Goal: Navigation & Orientation: Find specific page/section

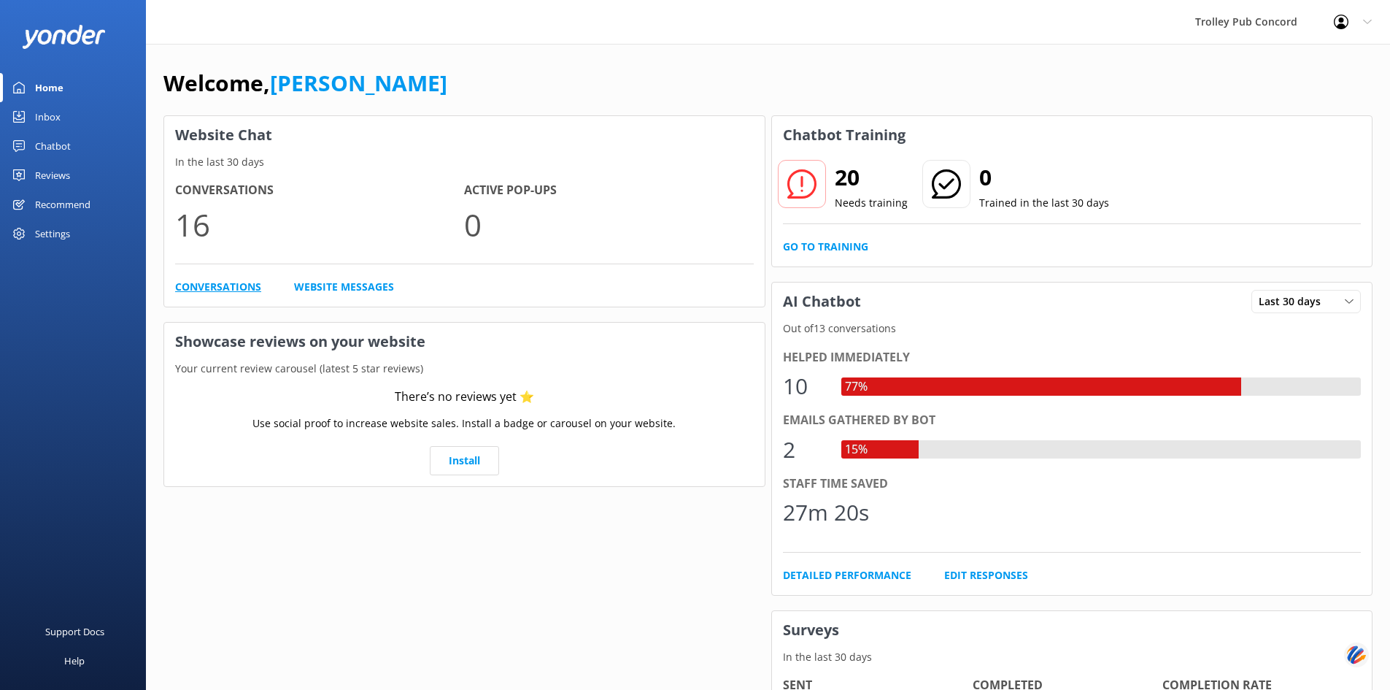
click at [211, 285] on link "Conversations" at bounding box center [218, 287] width 86 height 16
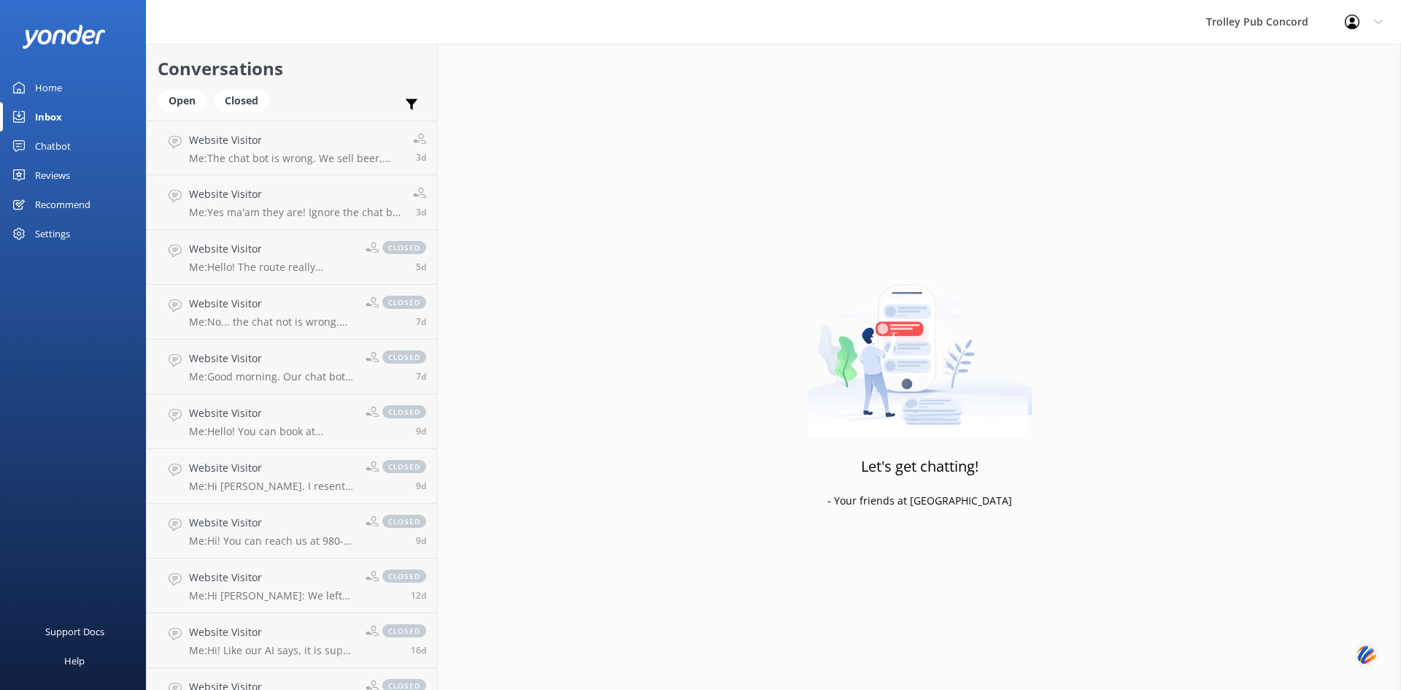
click at [593, 215] on div "Let's get chatting! - Your friends at [GEOGRAPHIC_DATA]" at bounding box center [919, 389] width 963 height 690
click at [46, 90] on div "Home" at bounding box center [48, 87] width 27 height 29
